Goal: Obtain resource: Download file/media

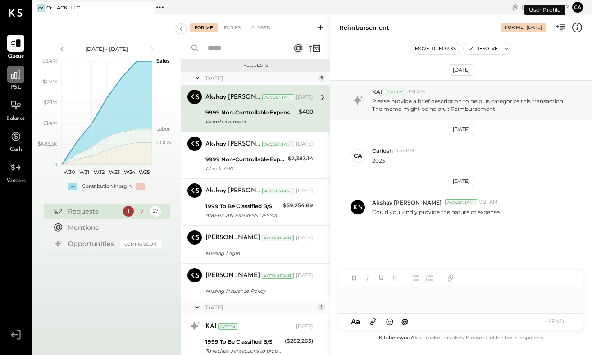
click at [14, 76] on icon at bounding box center [15, 74] width 9 height 9
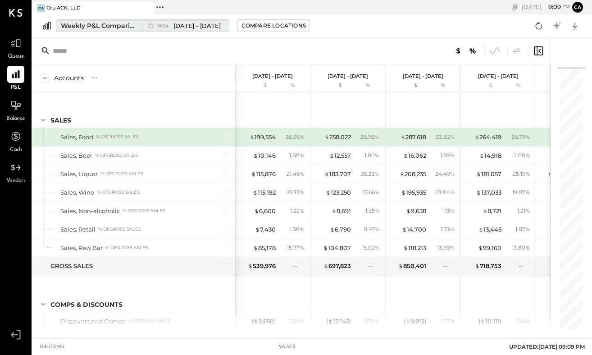
click at [109, 29] on div "Weekly P&L Comparison" at bounding box center [99, 25] width 76 height 9
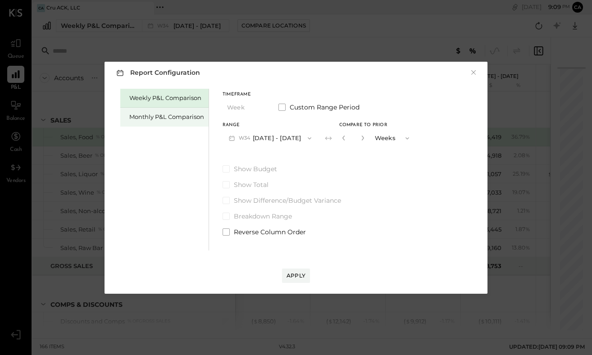
click at [194, 114] on div "Monthly P&L Comparison" at bounding box center [166, 117] width 75 height 9
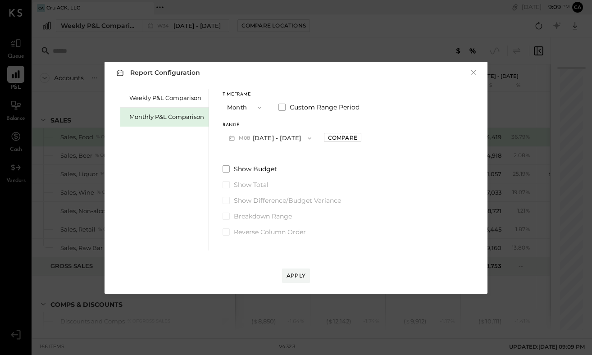
click at [307, 136] on icon "button" at bounding box center [309, 138] width 7 height 7
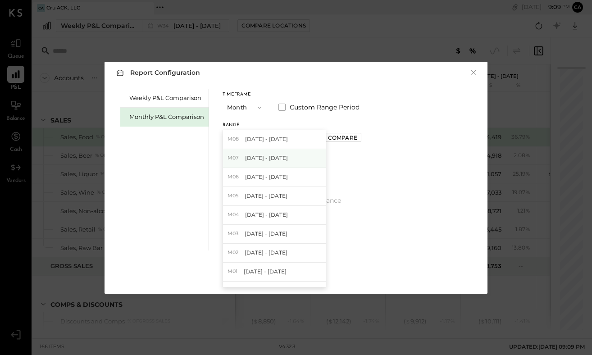
click at [264, 160] on span "[DATE] - [DATE]" at bounding box center [266, 158] width 43 height 8
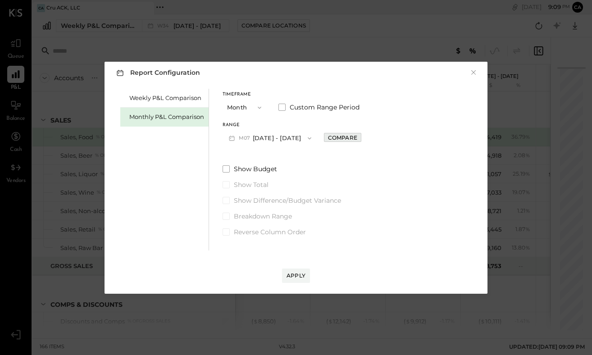
click at [337, 138] on div "Compare" at bounding box center [342, 138] width 29 height 8
click at [361, 139] on icon "button" at bounding box center [362, 138] width 2 height 5
type input "*"
click at [297, 276] on div "Apply" at bounding box center [295, 276] width 19 height 8
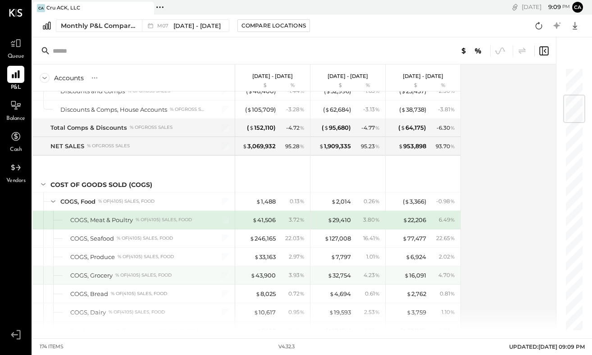
scroll to position [267, 0]
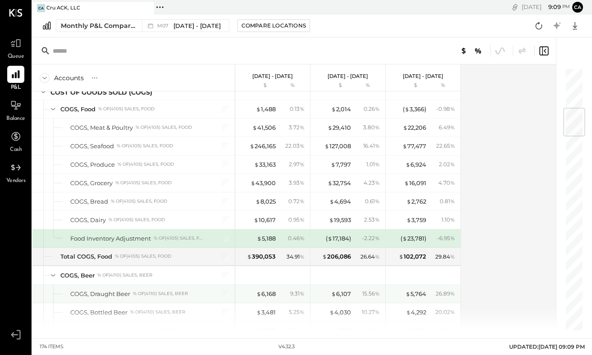
scroll to position [341, 0]
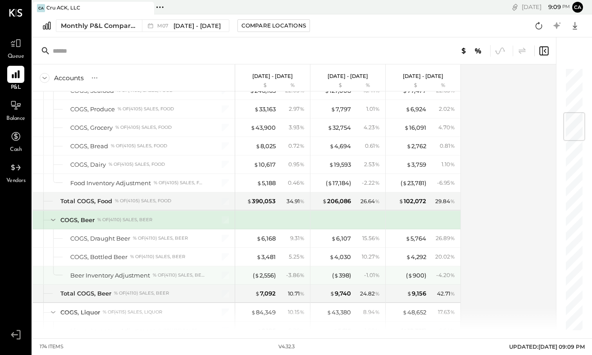
scroll to position [396, 0]
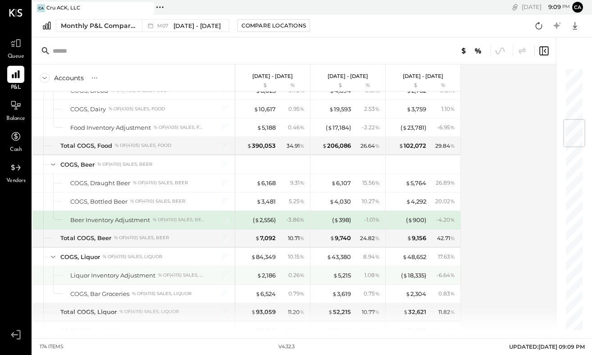
scroll to position [452, 0]
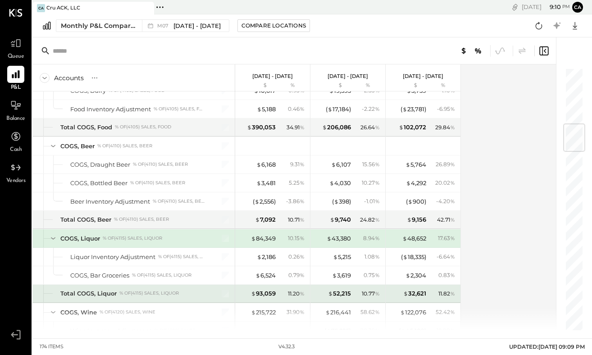
scroll to position [470, 0]
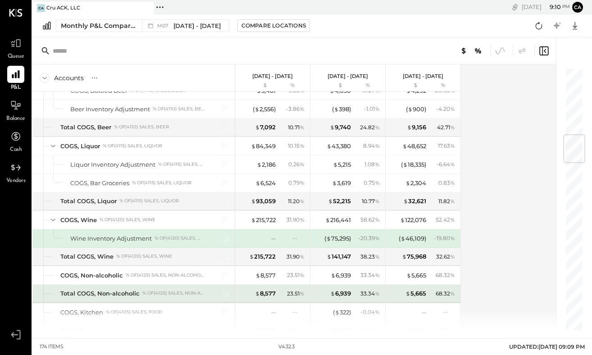
scroll to position [562, 0]
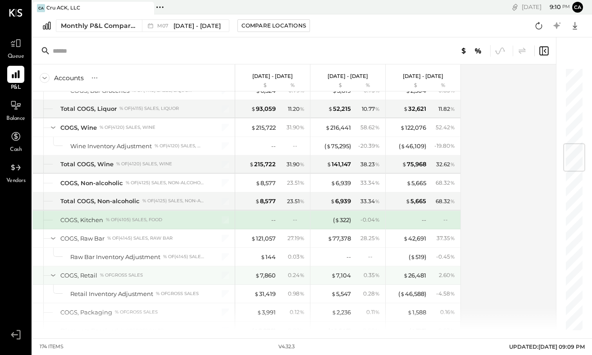
scroll to position [655, 0]
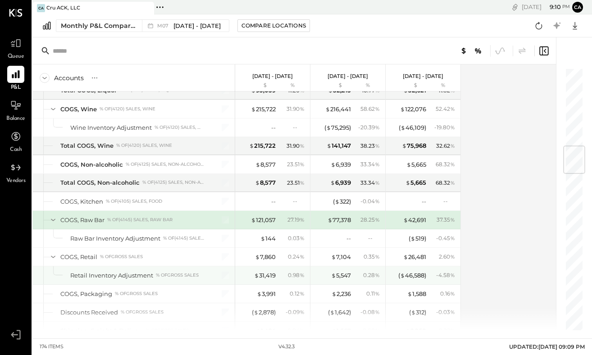
scroll to position [673, 0]
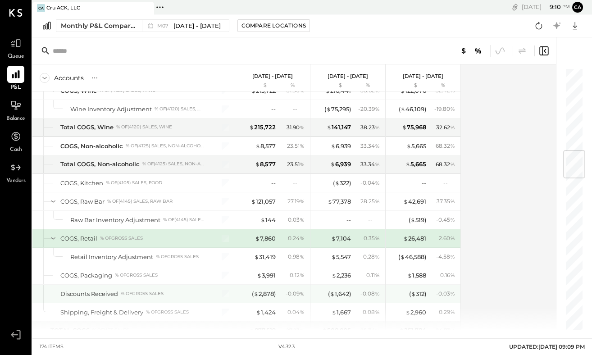
scroll to position [692, 0]
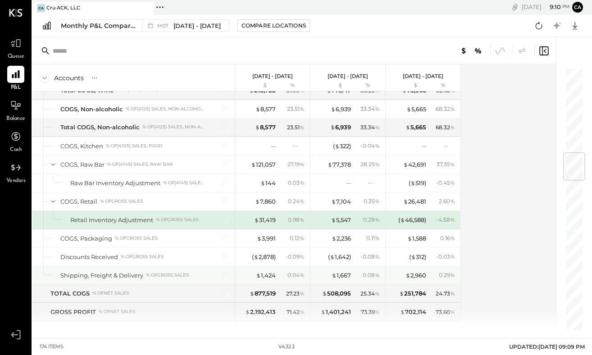
scroll to position [729, 0]
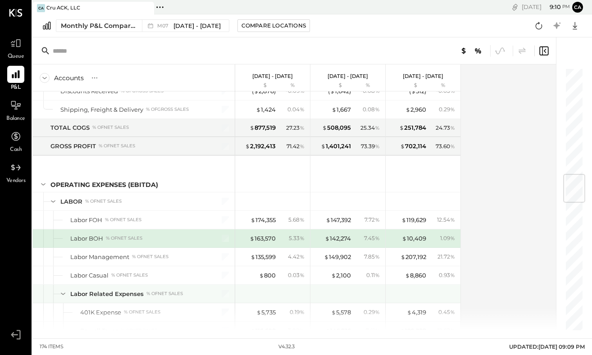
scroll to position [894, 0]
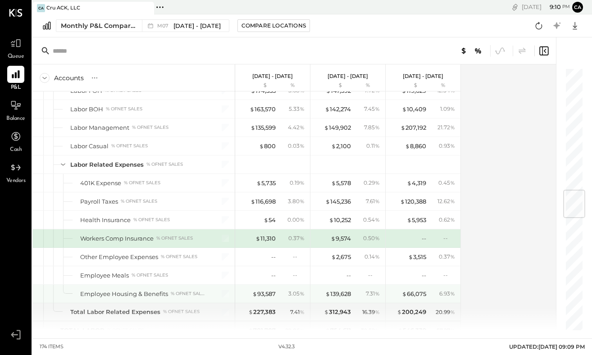
scroll to position [1023, 0]
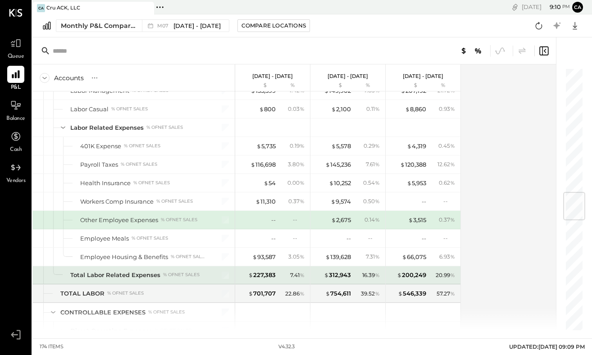
scroll to position [1060, 0]
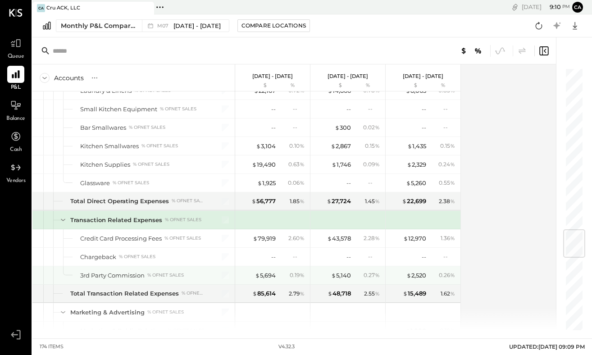
scroll to position [1374, 0]
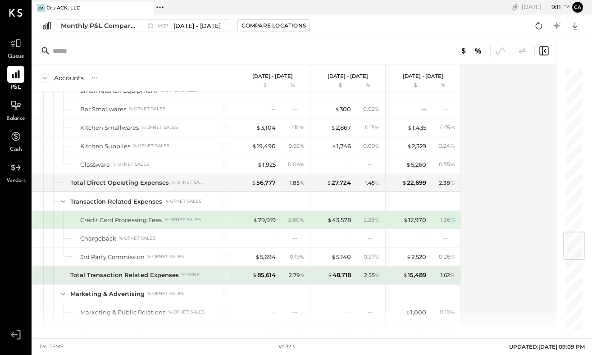
scroll to position [1393, 0]
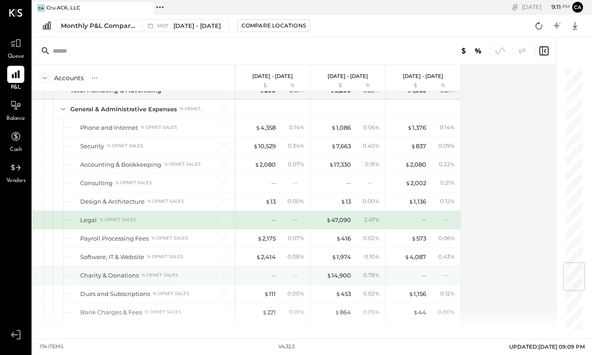
scroll to position [1651, 0]
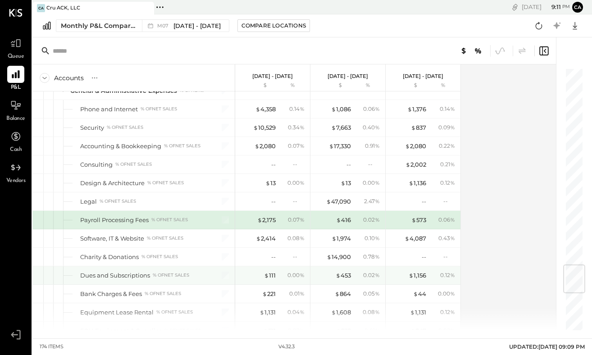
scroll to position [1670, 0]
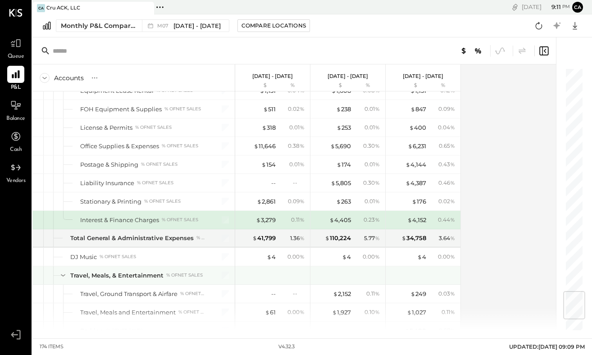
scroll to position [1891, 0]
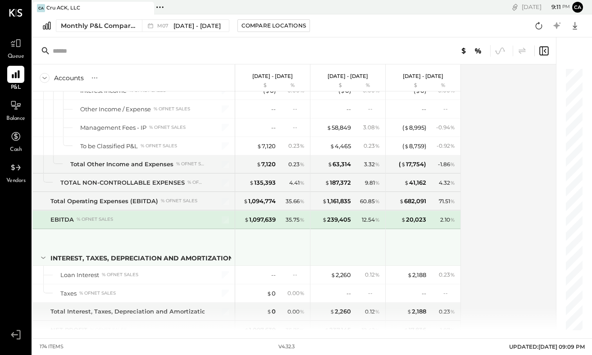
scroll to position [2611, 0]
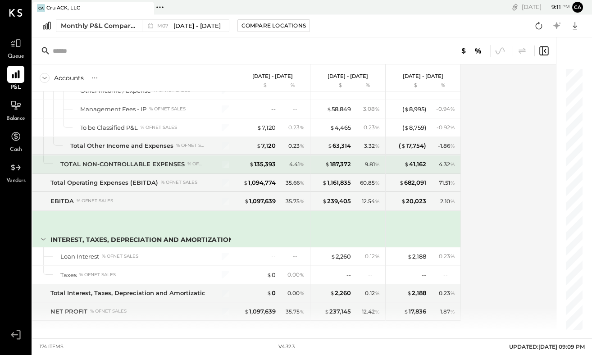
scroll to position [2624, 0]
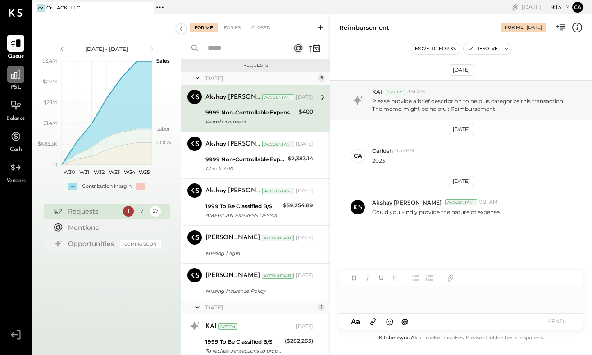
click at [14, 77] on icon at bounding box center [15, 74] width 9 height 9
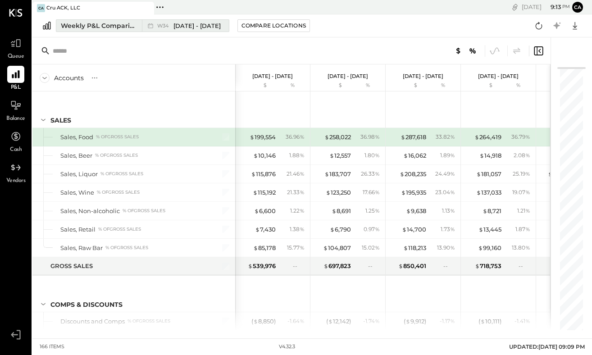
click at [183, 26] on span "[DATE] - [DATE]" at bounding box center [196, 26] width 47 height 9
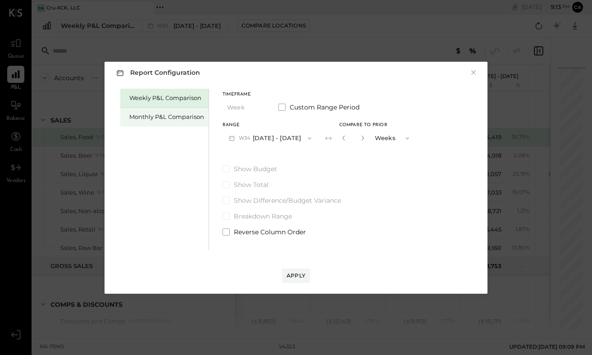
click at [172, 116] on div "Monthly P&L Comparison" at bounding box center [166, 117] width 75 height 9
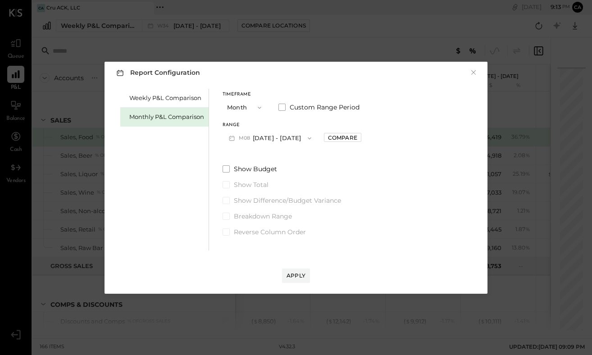
click at [306, 136] on icon "button" at bounding box center [309, 138] width 7 height 7
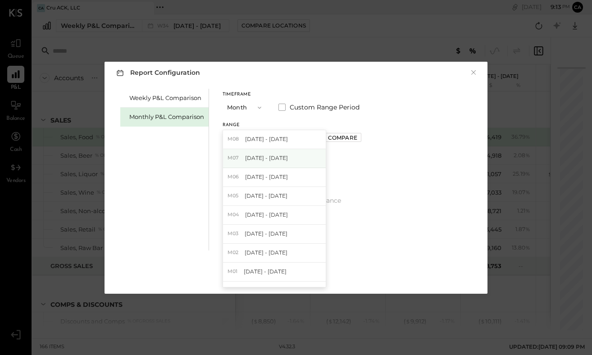
click at [274, 159] on span "[DATE] - [DATE]" at bounding box center [266, 158] width 43 height 8
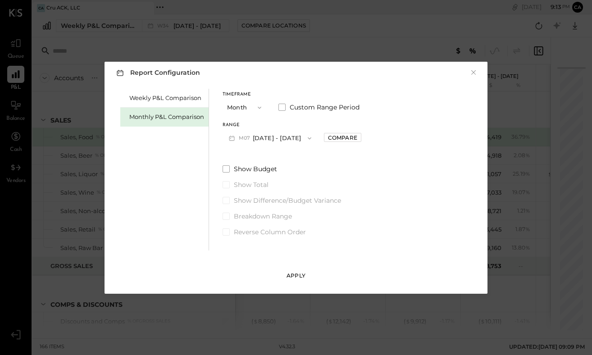
click at [294, 273] on div "Apply" at bounding box center [295, 276] width 19 height 8
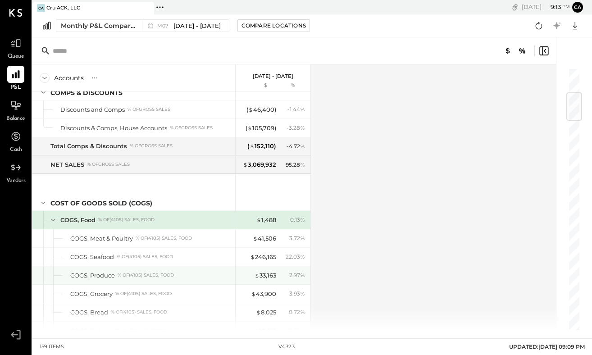
scroll to position [249, 0]
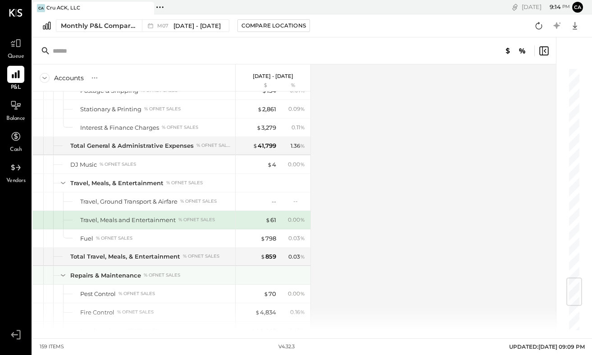
scroll to position [1780, 0]
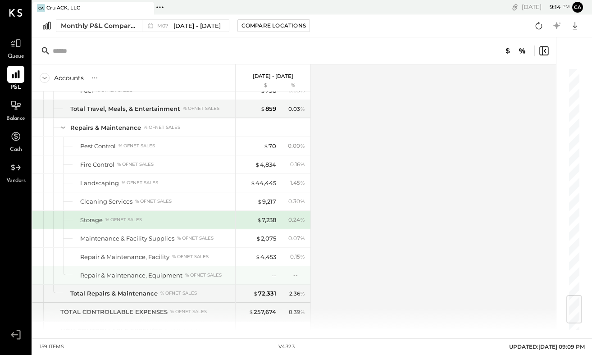
scroll to position [1928, 0]
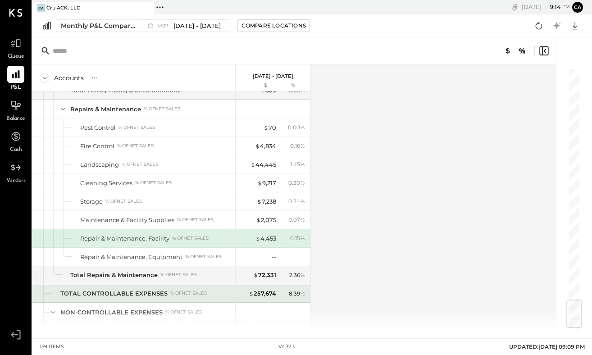
scroll to position [1947, 0]
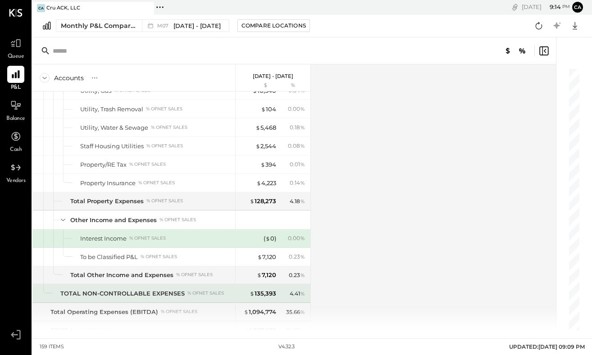
scroll to position [2242, 0]
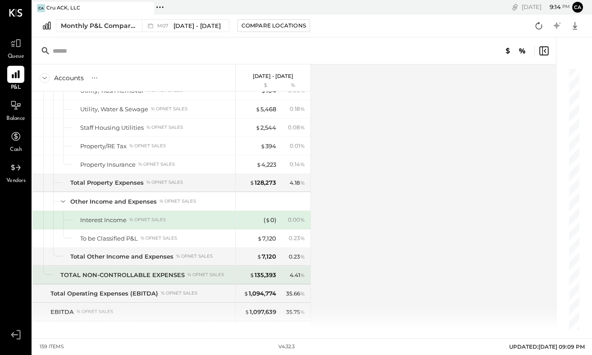
scroll to position [2260, 0]
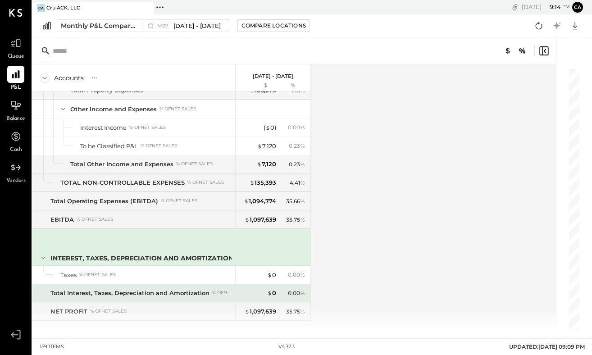
scroll to position [2347, 0]
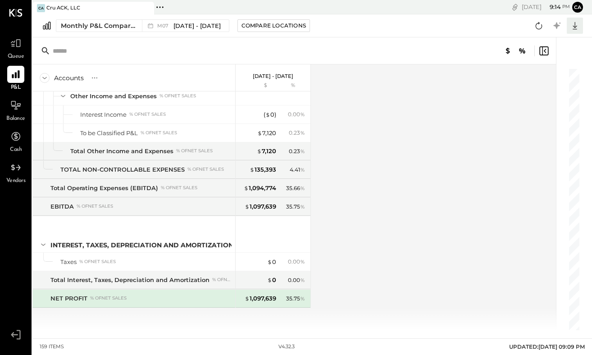
click at [574, 26] on icon at bounding box center [575, 26] width 12 height 12
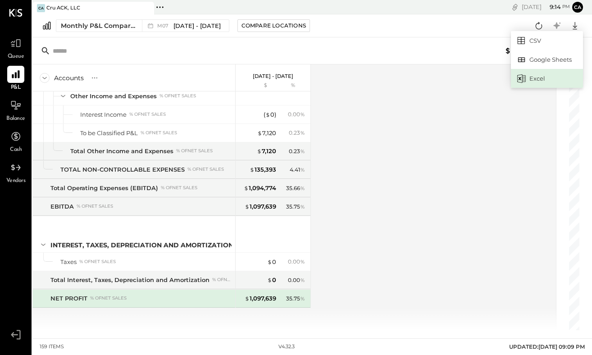
click at [532, 77] on div "Excel" at bounding box center [547, 78] width 72 height 19
